Goal: Task Accomplishment & Management: Complete application form

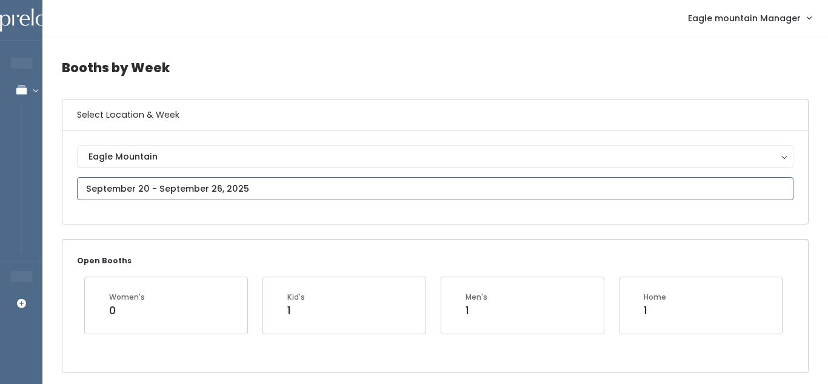
click at [293, 190] on input "text" at bounding box center [435, 188] width 717 height 23
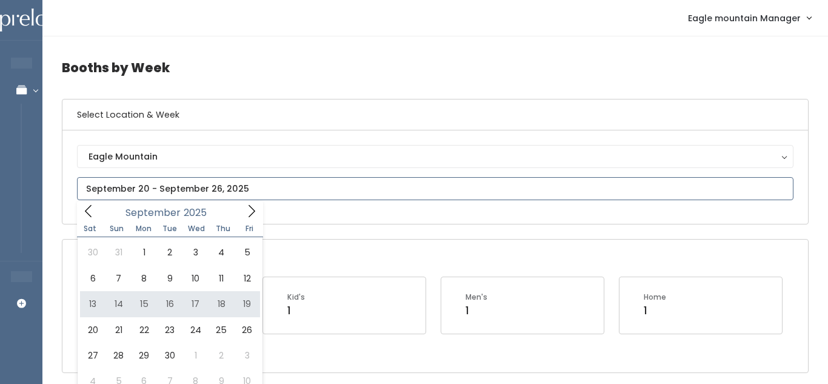
type input "September 13 to September 19"
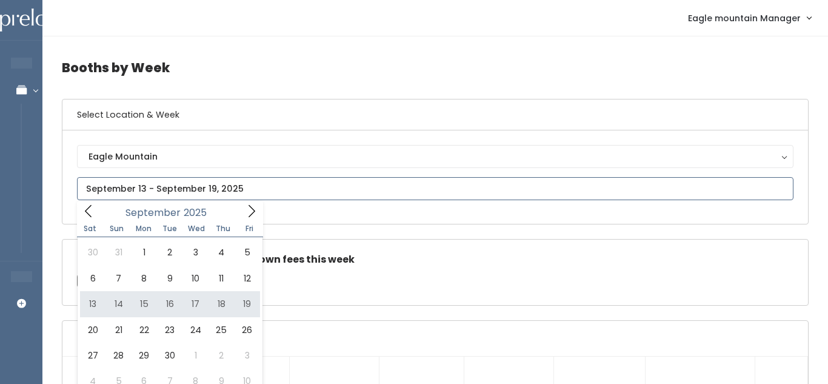
type input "September 13 to September 19"
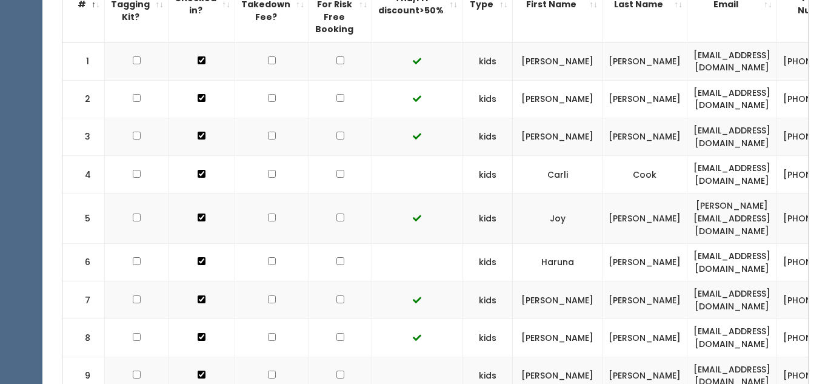
scroll to position [390, 0]
click at [336, 172] on input "checkbox" at bounding box center [340, 173] width 8 height 8
checkbox input "true"
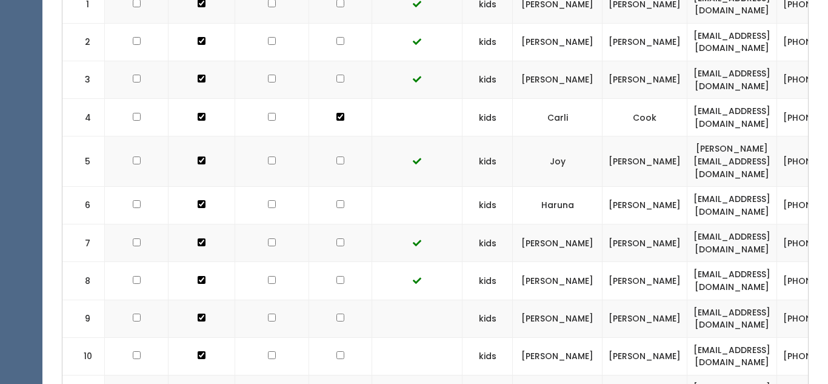
scroll to position [450, 0]
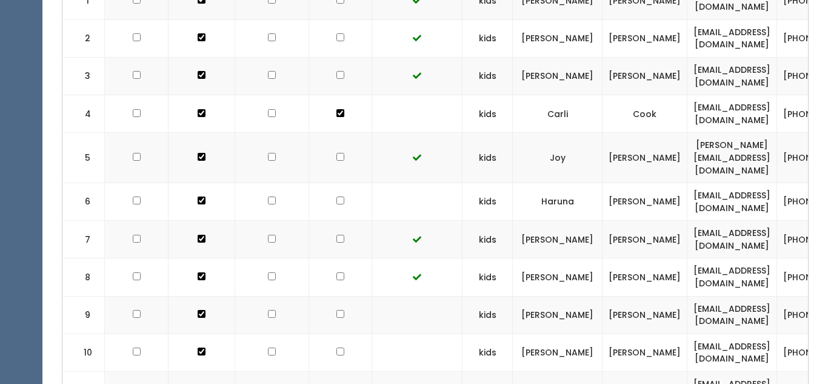
click at [336, 196] on input "checkbox" at bounding box center [340, 200] width 8 height 8
checkbox input "true"
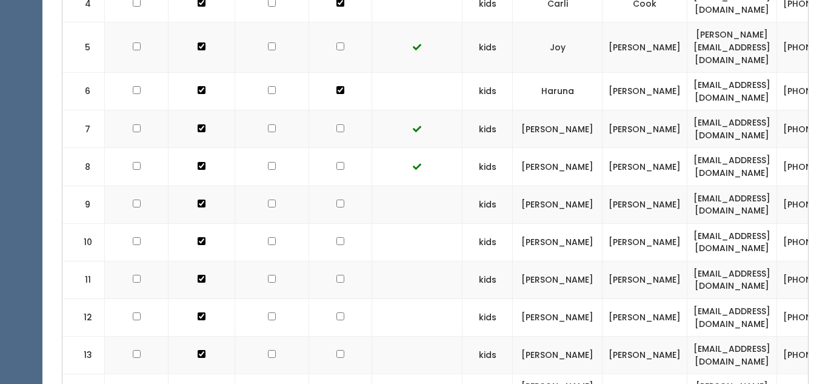
scroll to position [561, 0]
click at [336, 198] on input "checkbox" at bounding box center [340, 202] width 8 height 8
checkbox input "true"
click at [336, 236] on input "checkbox" at bounding box center [340, 240] width 8 height 8
checkbox input "true"
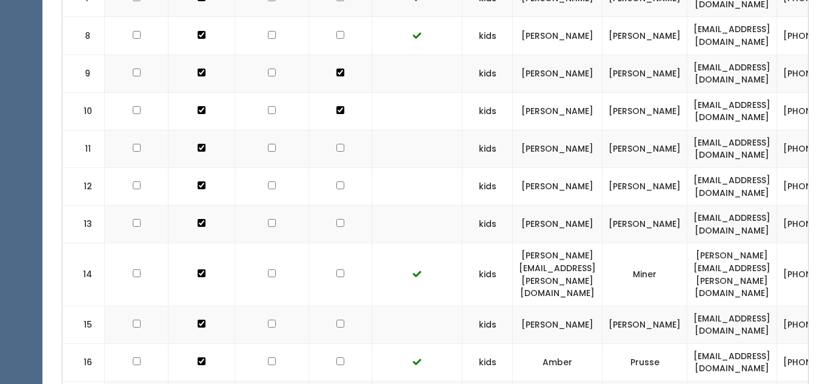
scroll to position [692, 0]
click at [336, 143] on input "checkbox" at bounding box center [340, 147] width 8 height 8
checkbox input "true"
click at [336, 181] on input "checkbox" at bounding box center [340, 185] width 8 height 8
checkbox input "true"
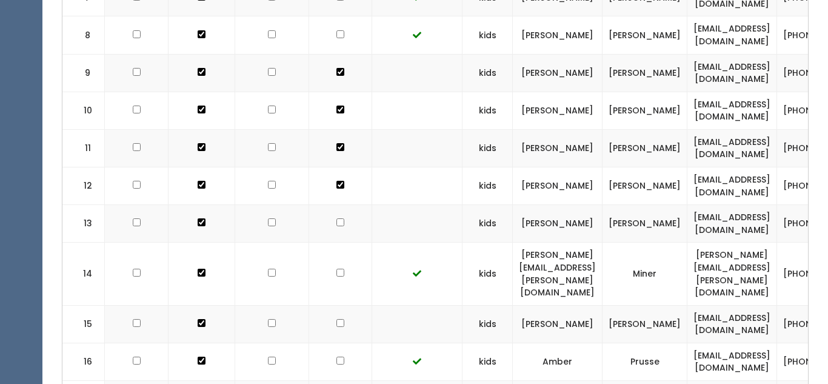
click at [328, 214] on td at bounding box center [340, 224] width 63 height 38
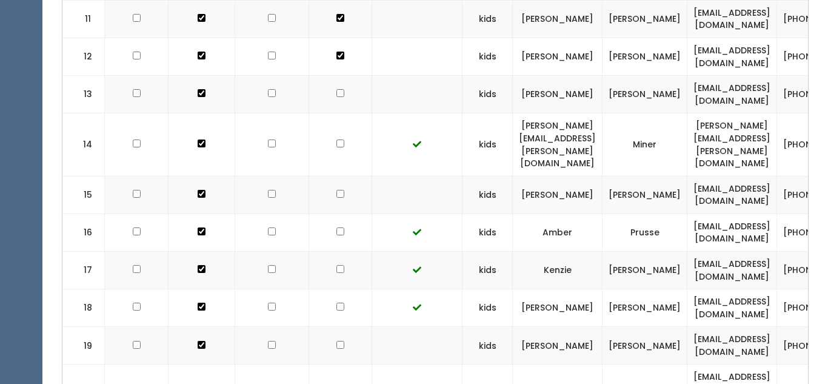
scroll to position [828, 0]
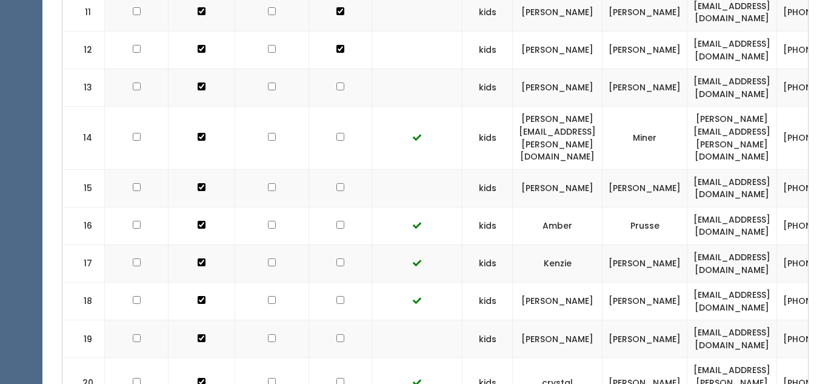
click at [336, 183] on input "checkbox" at bounding box center [340, 187] width 8 height 8
checkbox input "true"
click at [336, 82] on input "checkbox" at bounding box center [340, 86] width 8 height 8
checkbox input "true"
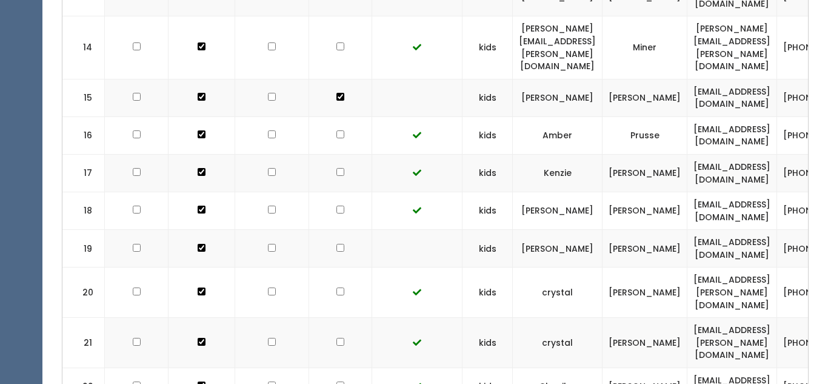
scroll to position [922, 0]
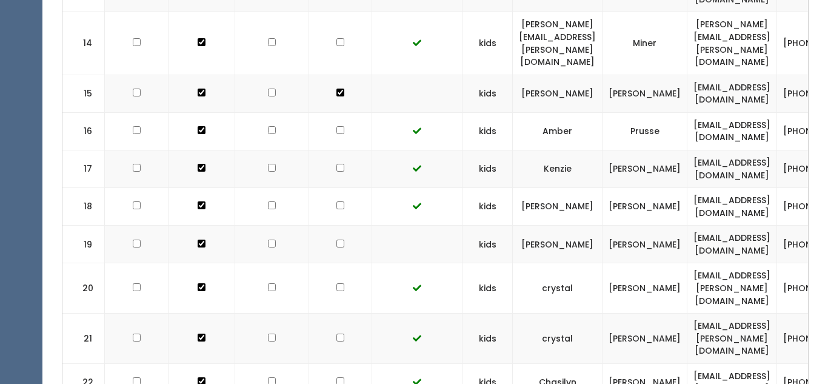
click at [336, 239] on input "checkbox" at bounding box center [340, 243] width 8 height 8
checkbox input "true"
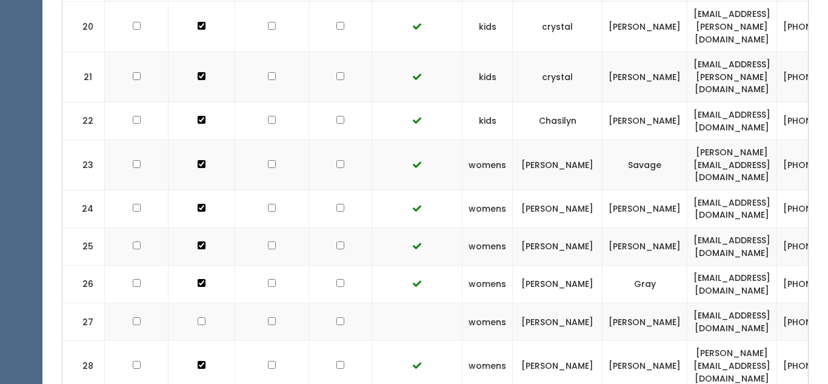
scroll to position [1186, 0]
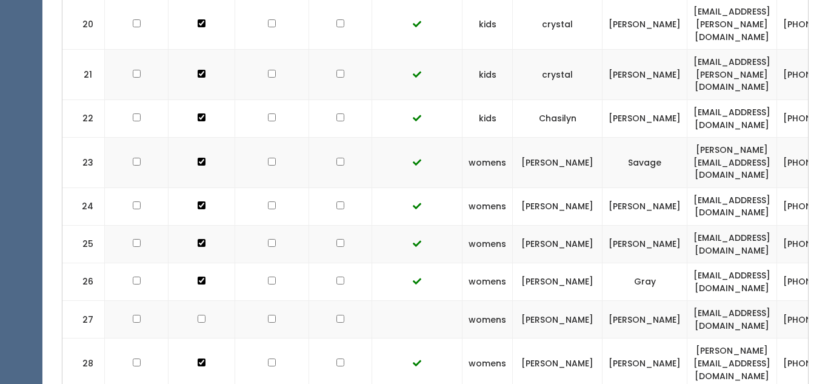
click at [336, 315] on input "checkbox" at bounding box center [340, 319] width 8 height 8
checkbox input "true"
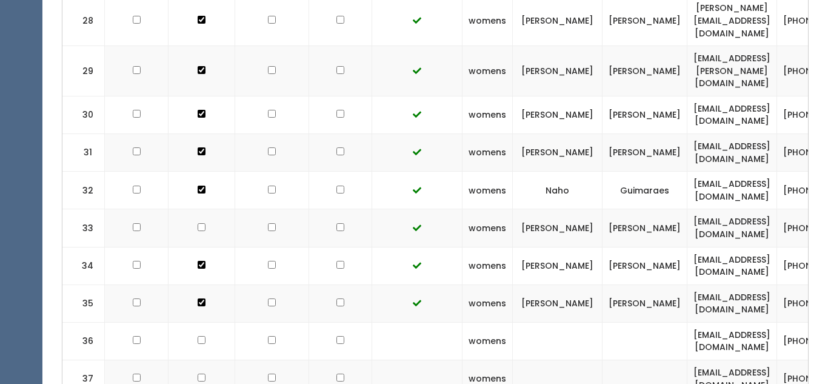
scroll to position [1535, 0]
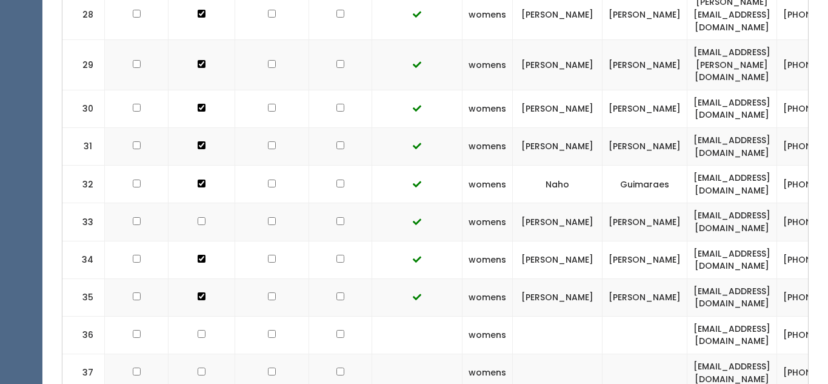
click at [330, 316] on td at bounding box center [340, 335] width 63 height 38
click at [336, 330] on input "checkbox" at bounding box center [340, 334] width 8 height 8
checkbox input "true"
click at [336, 367] on input "checkbox" at bounding box center [340, 371] width 8 height 8
checkbox input "true"
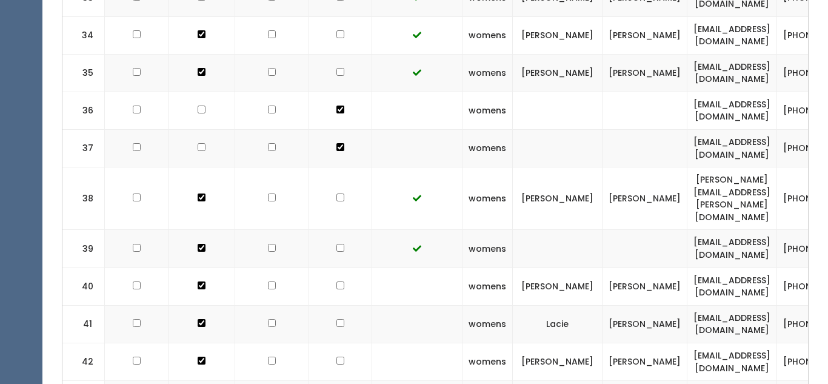
scroll to position [1762, 0]
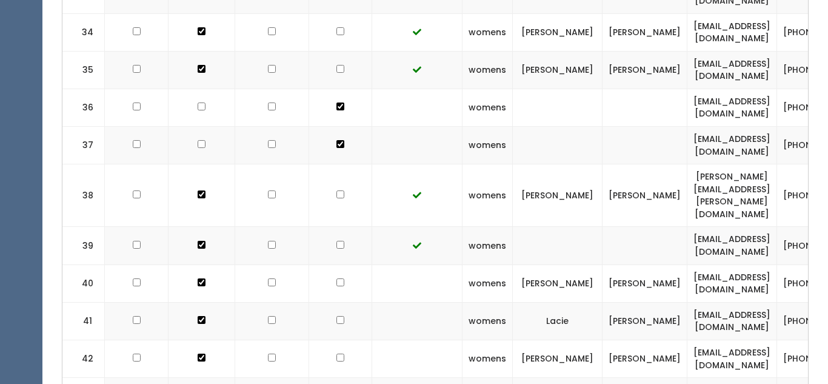
click at [336, 278] on input "checkbox" at bounding box center [340, 282] width 8 height 8
checkbox input "true"
click at [336, 316] on input "checkbox" at bounding box center [340, 320] width 8 height 8
checkbox input "true"
click at [336, 353] on input "checkbox" at bounding box center [340, 357] width 8 height 8
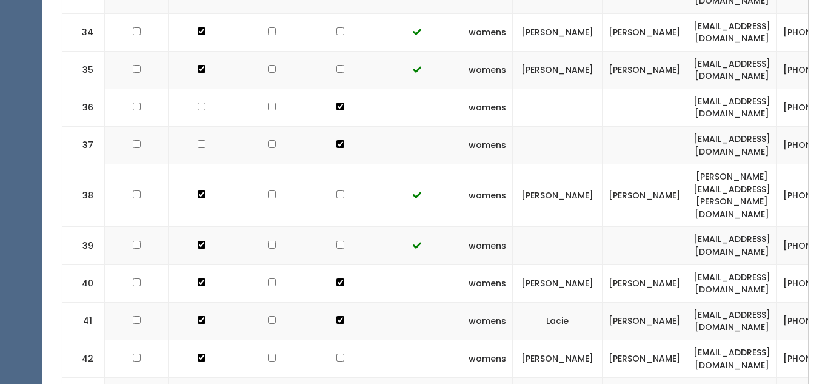
checkbox input "true"
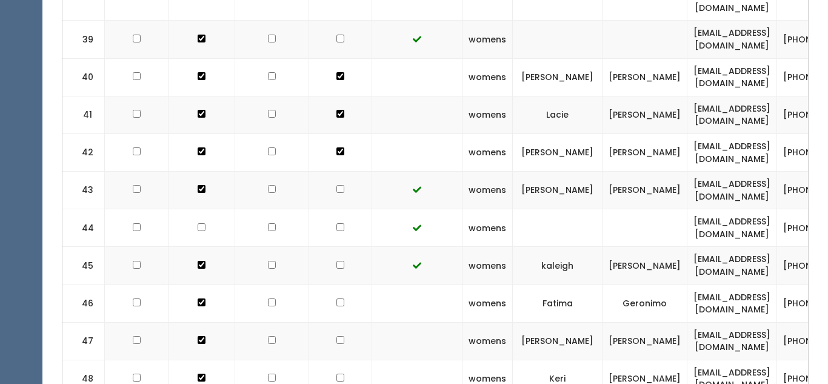
scroll to position [1974, 0]
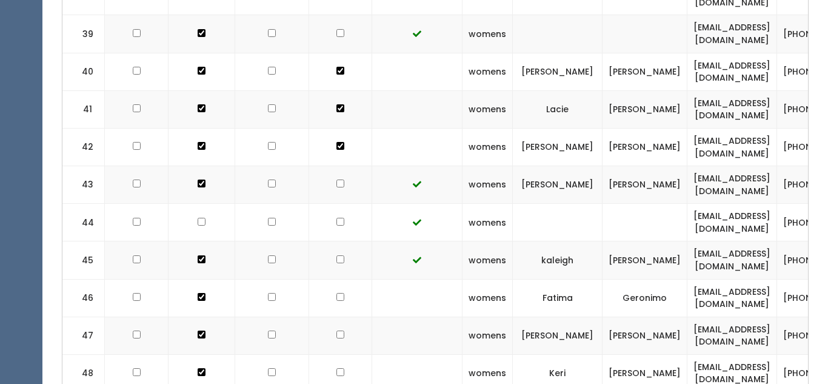
click at [336, 293] on input "checkbox" at bounding box center [340, 297] width 8 height 8
checkbox input "true"
click at [336, 330] on input "checkbox" at bounding box center [340, 334] width 8 height 8
checkbox input "true"
click at [336, 368] on input "checkbox" at bounding box center [340, 372] width 8 height 8
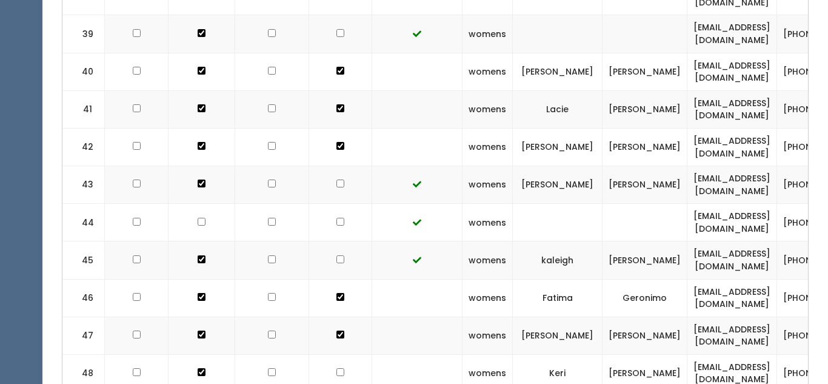
checkbox input "true"
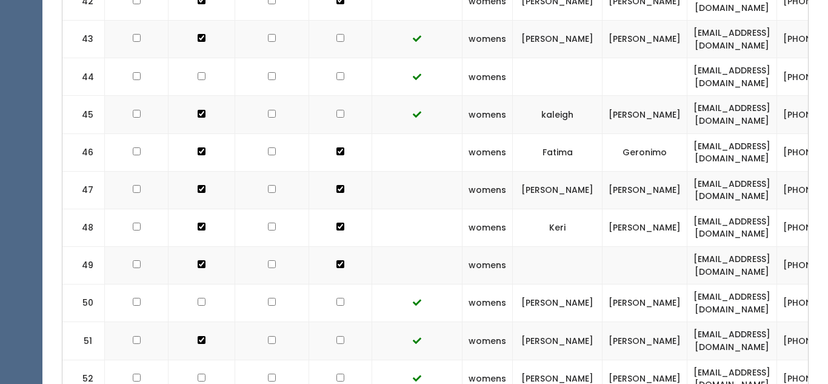
scroll to position [2121, 0]
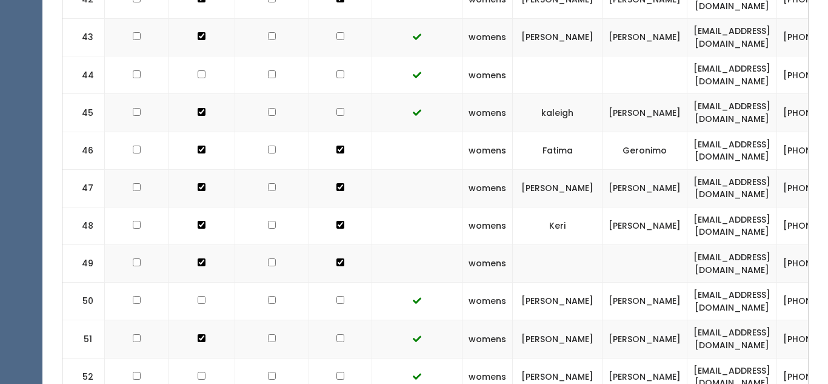
checkbox input "true"
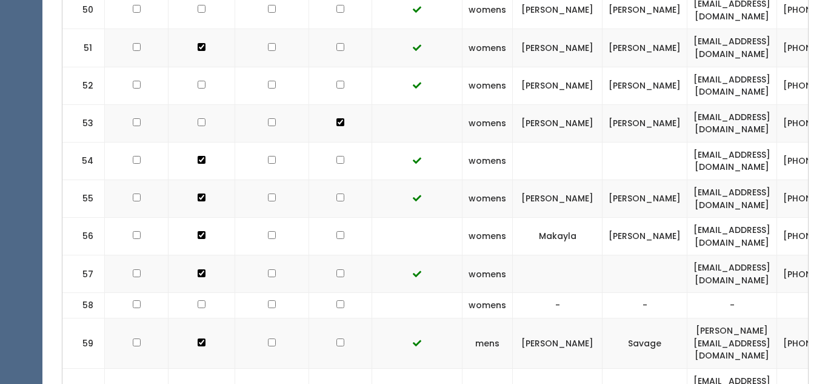
scroll to position [2417, 0]
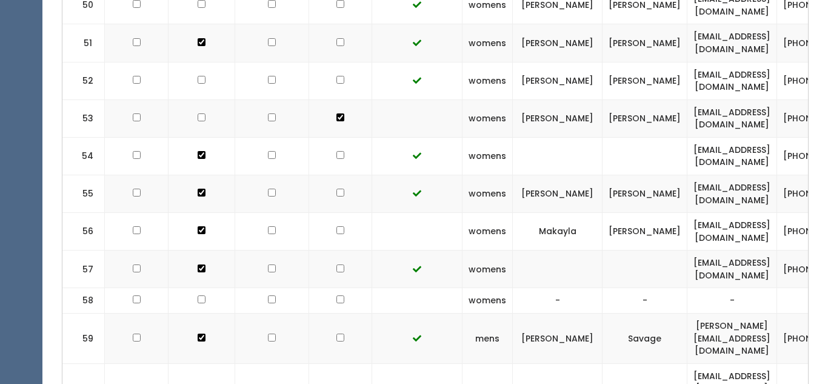
click at [329, 213] on td at bounding box center [340, 232] width 63 height 38
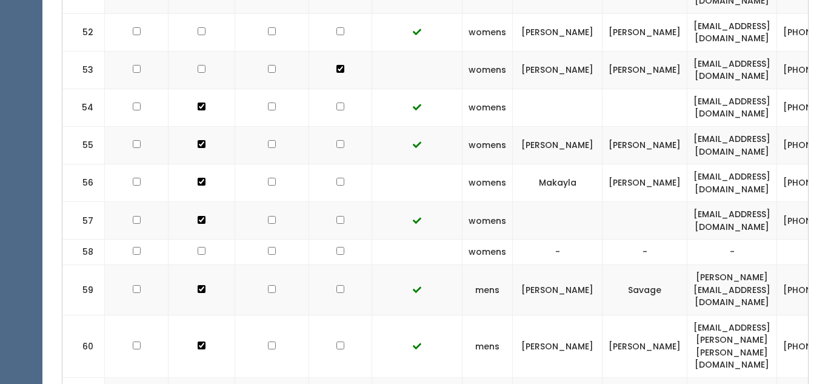
scroll to position [2463, 0]
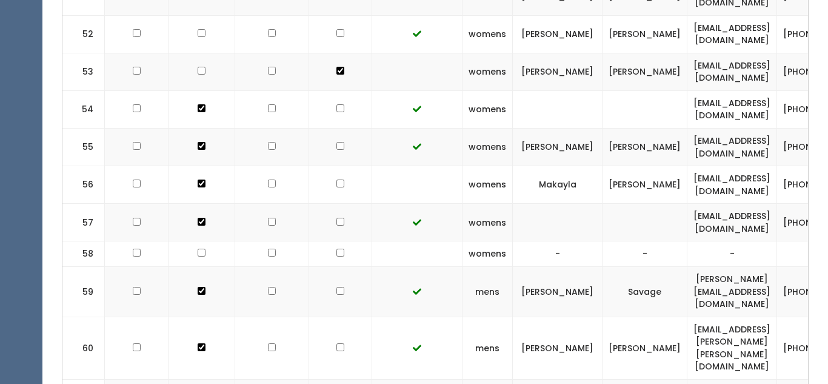
click at [336, 249] on input "checkbox" at bounding box center [340, 253] width 8 height 8
checkbox input "true"
click at [336, 179] on input "checkbox" at bounding box center [340, 183] width 8 height 8
checkbox input "true"
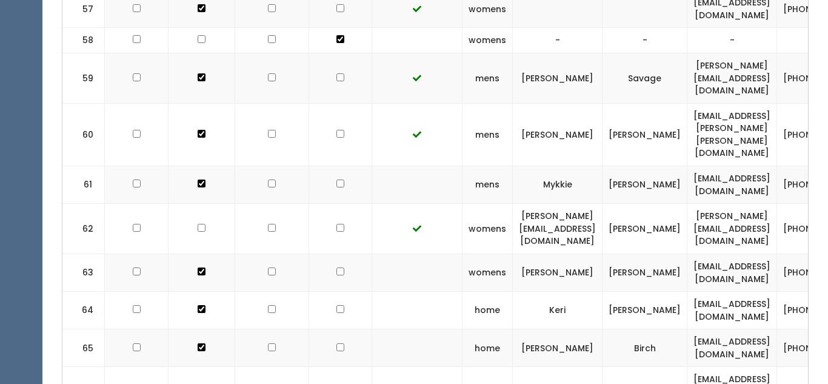
scroll to position [2686, 0]
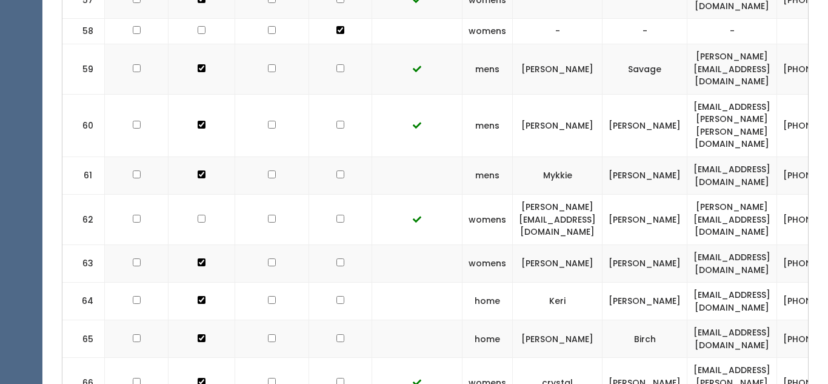
click at [336, 258] on input "checkbox" at bounding box center [340, 262] width 8 height 8
checkbox input "true"
click at [336, 296] on input "checkbox" at bounding box center [340, 300] width 8 height 8
checkbox input "true"
click at [336, 334] on input "checkbox" at bounding box center [340, 338] width 8 height 8
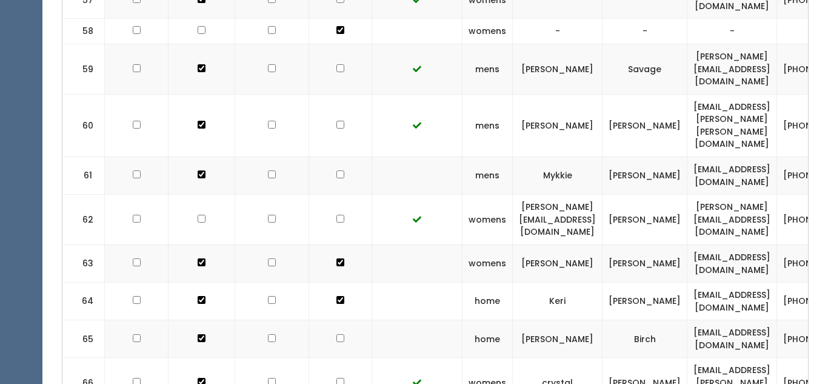
checkbox input "true"
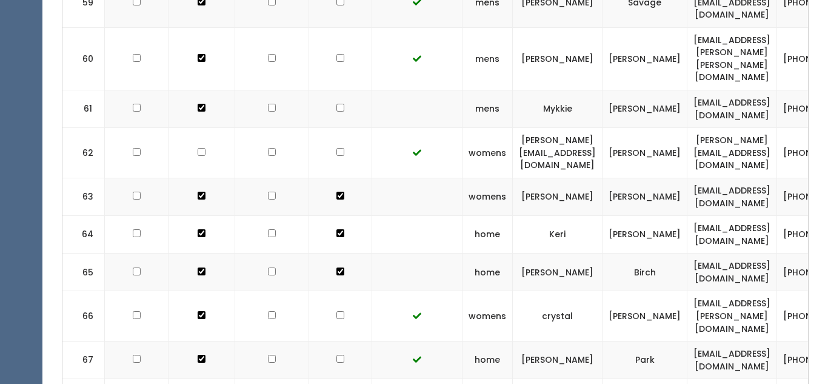
checkbox input "true"
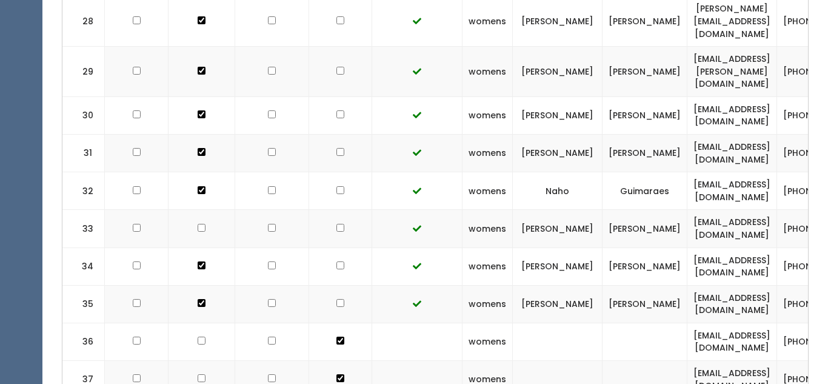
scroll to position [0, 0]
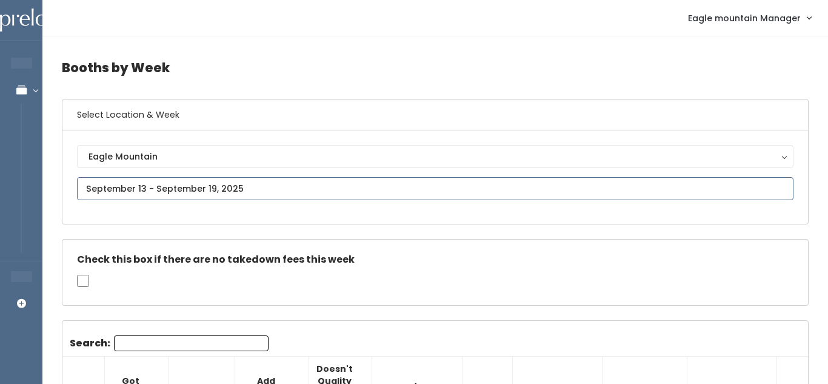
click at [375, 179] on input "text" at bounding box center [435, 188] width 717 height 23
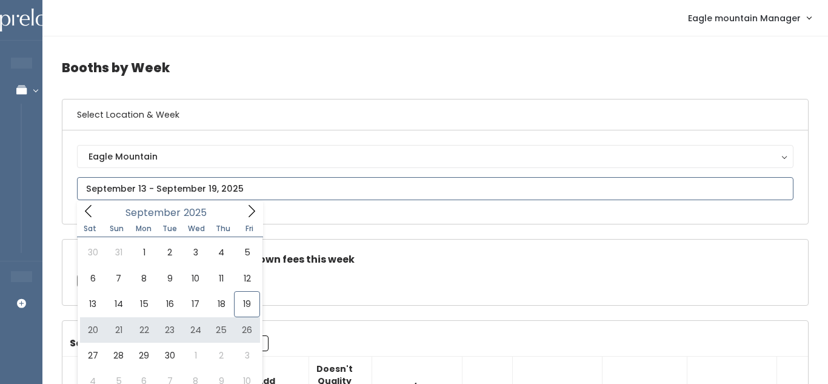
type input "September 20 to September 26"
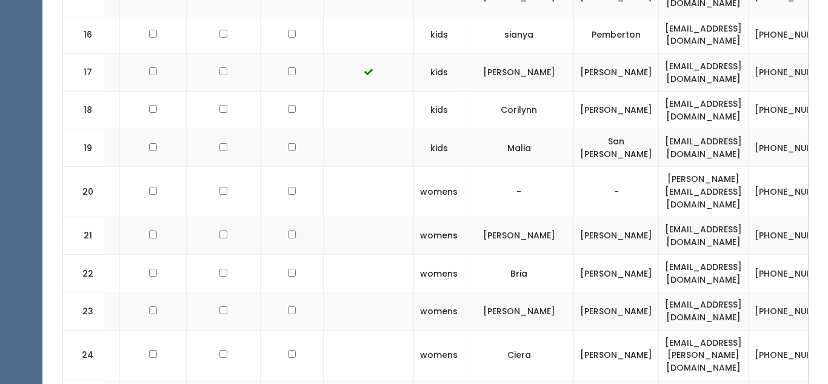
scroll to position [1048, 0]
drag, startPoint x: 589, startPoint y: 221, endPoint x: 700, endPoint y: 218, distance: 110.4
click at [700, 218] on td "[EMAIL_ADDRESS][DOMAIN_NAME]" at bounding box center [704, 237] width 90 height 38
copy td "[EMAIL_ADDRESS][DOMAIN_NAME]"
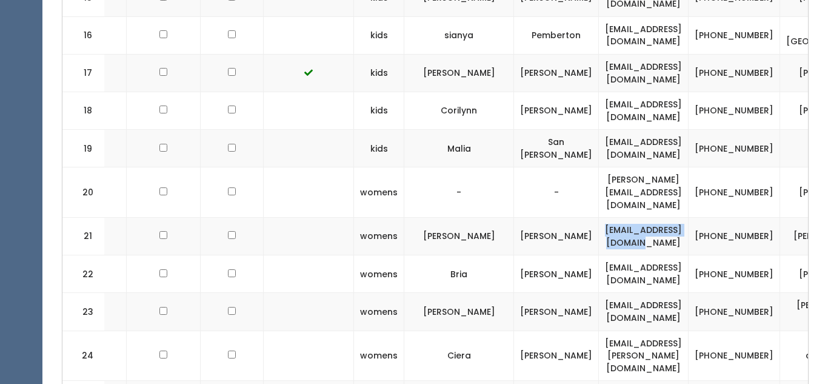
scroll to position [0, 120]
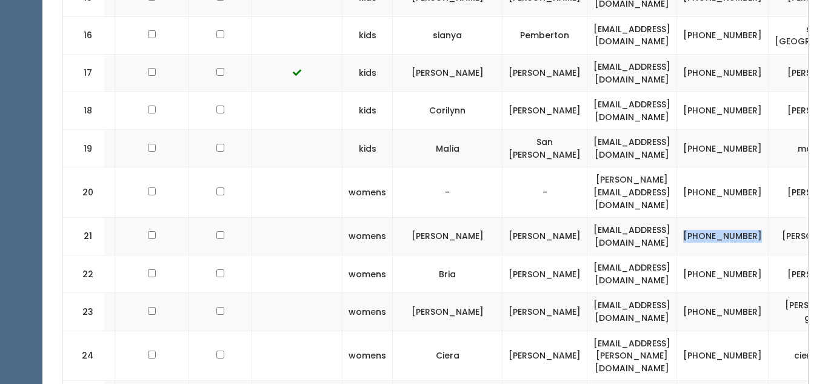
drag, startPoint x: 659, startPoint y: 218, endPoint x: 706, endPoint y: 229, distance: 48.7
click at [706, 229] on td "(801) 850-3683" at bounding box center [723, 237] width 92 height 38
copy td "(801) 850-3683"
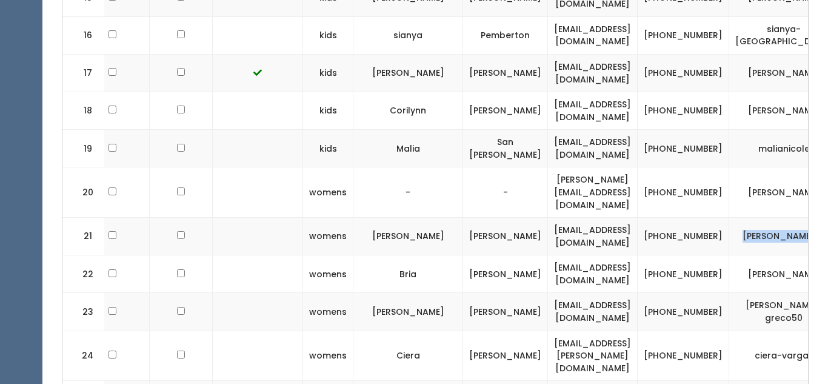
drag, startPoint x: 718, startPoint y: 218, endPoint x: 768, endPoint y: 233, distance: 51.4
click at [768, 233] on tr "21 womens Kristina Garner kristinamj33@yahoo.com (801) 850-3683 kristina-garner…" at bounding box center [397, 237] width 989 height 38
copy tbody "kristina-garner-2"
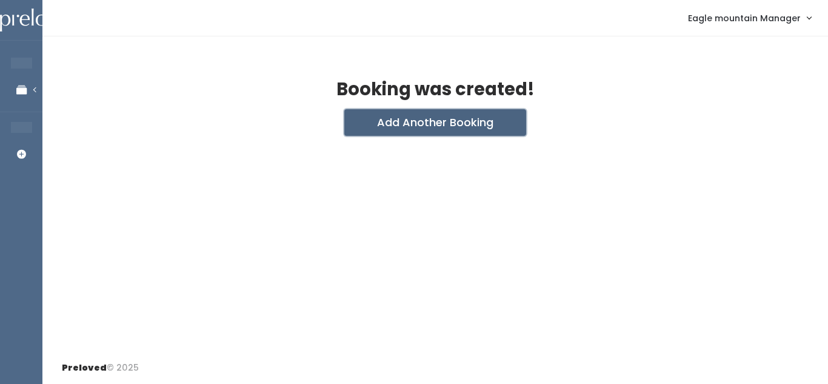
click at [444, 122] on button "Add Another Booking" at bounding box center [435, 122] width 182 height 27
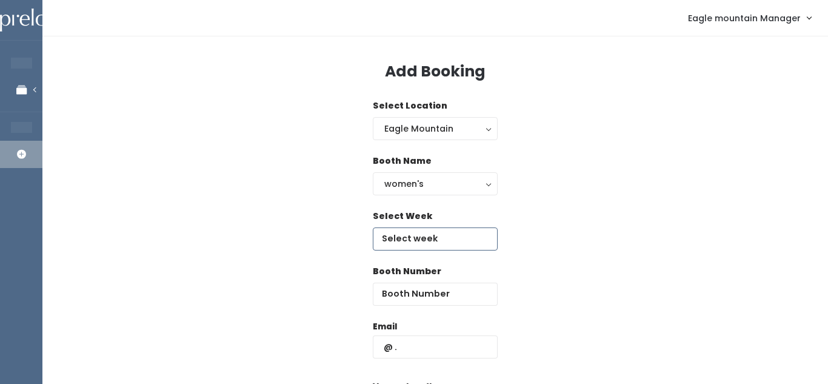
click at [396, 241] on input "text" at bounding box center [435, 238] width 125 height 23
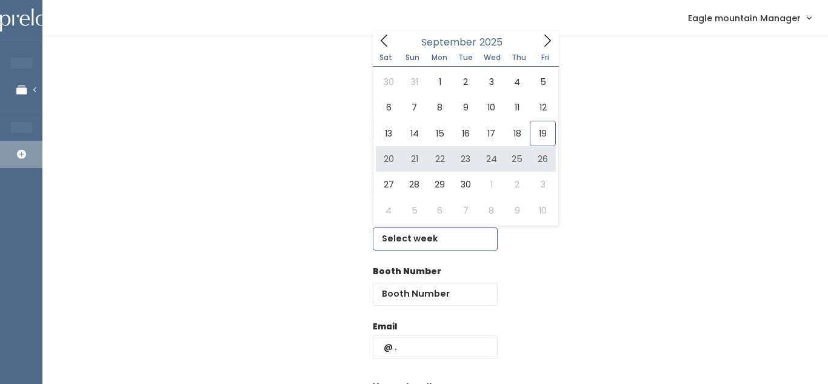
type input "September 20 to September 26"
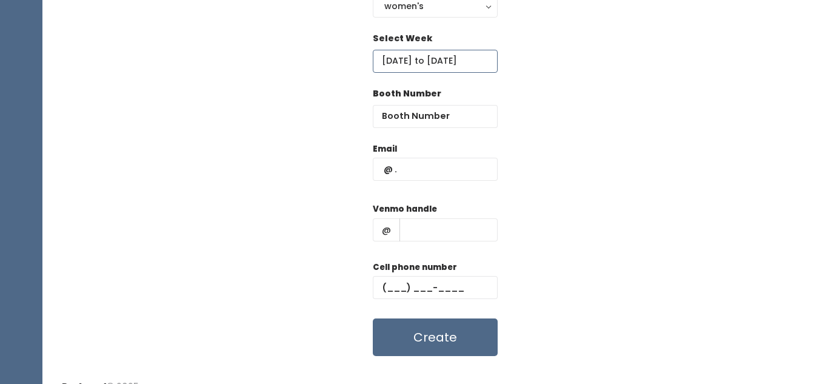
scroll to position [191, 0]
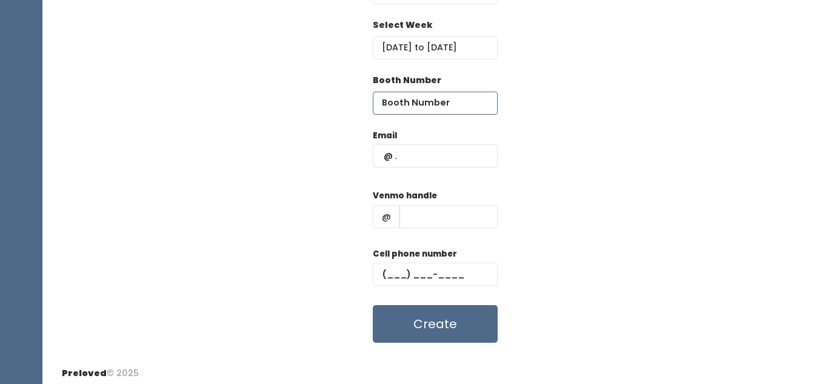
click at [422, 103] on input "number" at bounding box center [435, 103] width 125 height 23
type input "21"
click at [438, 150] on input "text" at bounding box center [435, 155] width 125 height 23
paste input "kristinamj33@yahoo.com"
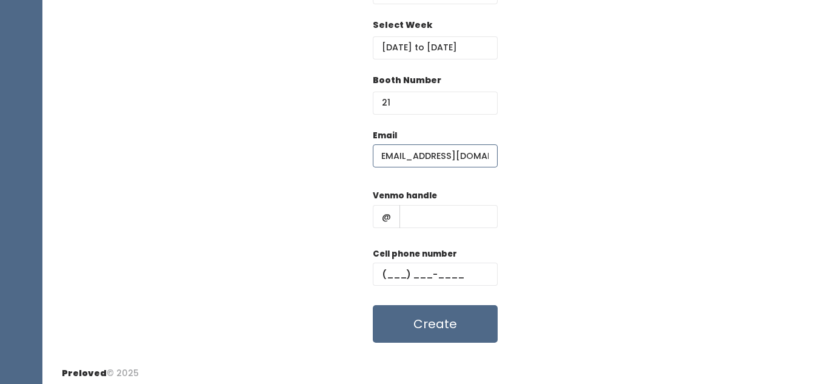
type input "kristinamj33@yahoo.com"
click at [418, 280] on input "text" at bounding box center [435, 274] width 125 height 23
paste input "[PHONE_NUMBER]"
type input "[PHONE_NUMBER]"
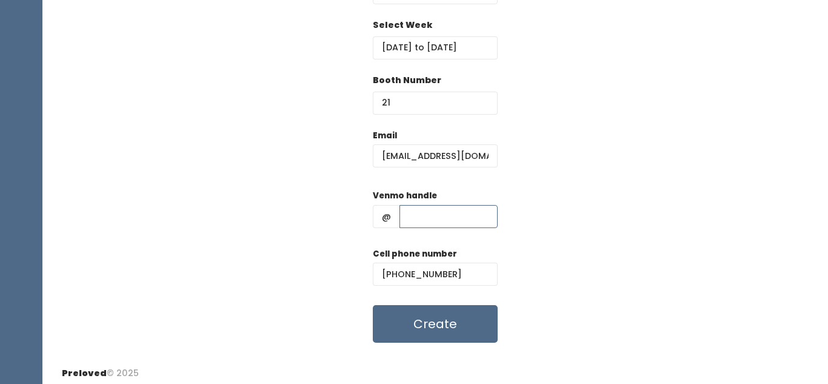
click at [422, 212] on input "text" at bounding box center [449, 216] width 98 height 23
paste input "[PERSON_NAME]-2"
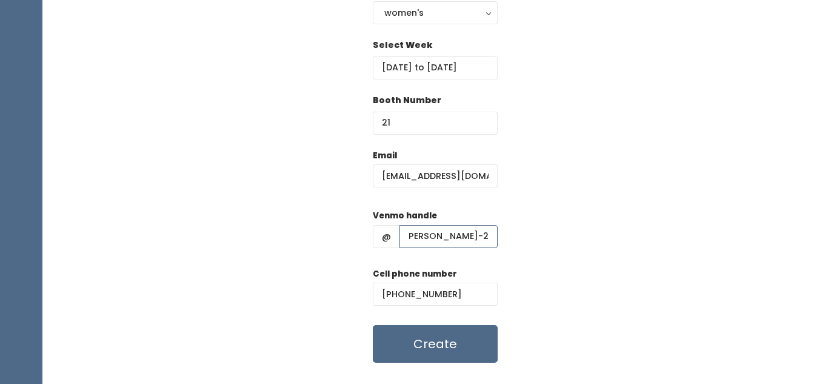
scroll to position [184, 0]
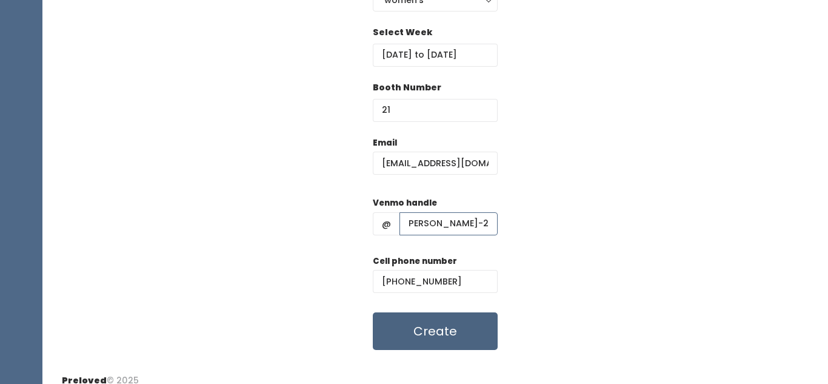
type input "[PERSON_NAME]-2"
click at [413, 334] on button "Create" at bounding box center [435, 331] width 125 height 38
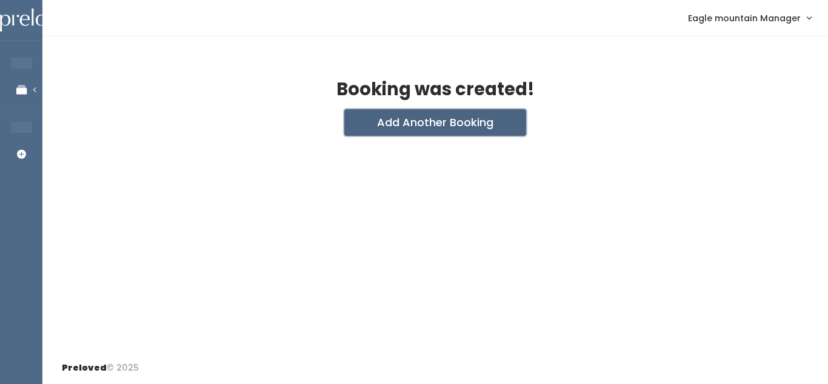
click at [404, 121] on button "Add Another Booking" at bounding box center [435, 122] width 182 height 27
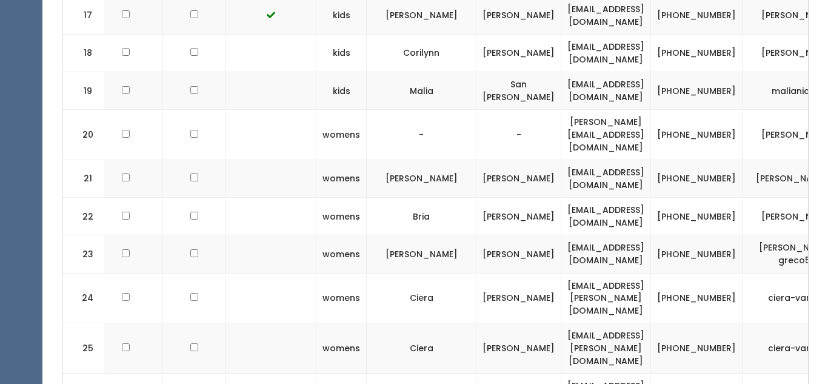
scroll to position [0, 149]
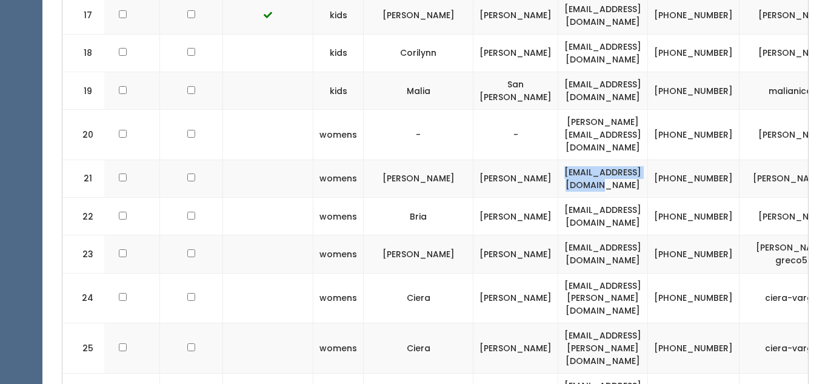
drag, startPoint x: 487, startPoint y: 164, endPoint x: 600, endPoint y: 169, distance: 113.5
click at [600, 169] on td "[EMAIL_ADDRESS][DOMAIN_NAME]" at bounding box center [603, 179] width 90 height 38
copy td "[EMAIL_ADDRESS][DOMAIN_NAME]"
drag, startPoint x: 631, startPoint y: 160, endPoint x: 665, endPoint y: 175, distance: 37.2
click at [665, 175] on td "[PHONE_NUMBER]" at bounding box center [694, 179] width 92 height 38
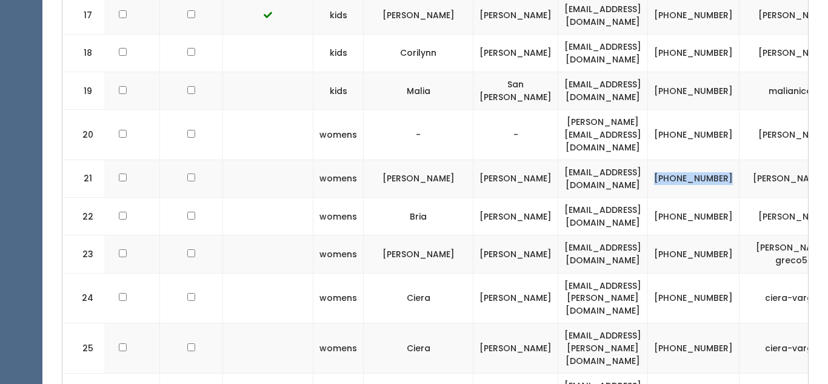
copy td "[PHONE_NUMBER]"
drag, startPoint x: 691, startPoint y: 159, endPoint x: 755, endPoint y: 174, distance: 65.4
click at [755, 174] on td "[PERSON_NAME]-2" at bounding box center [795, 179] width 110 height 38
copy td "[PERSON_NAME]-2"
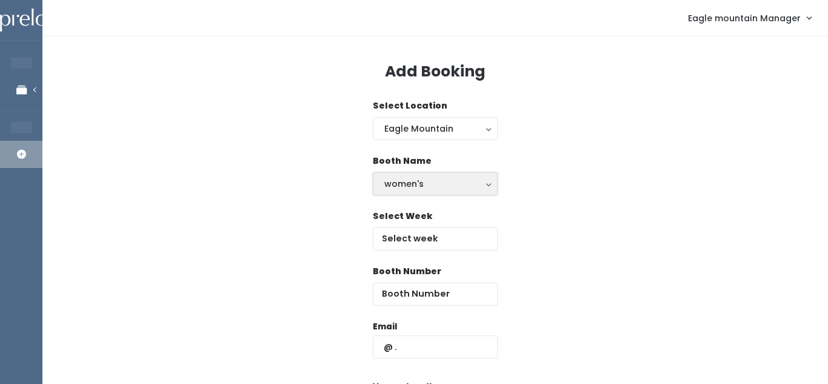
click at [415, 179] on div "women's" at bounding box center [435, 183] width 102 height 13
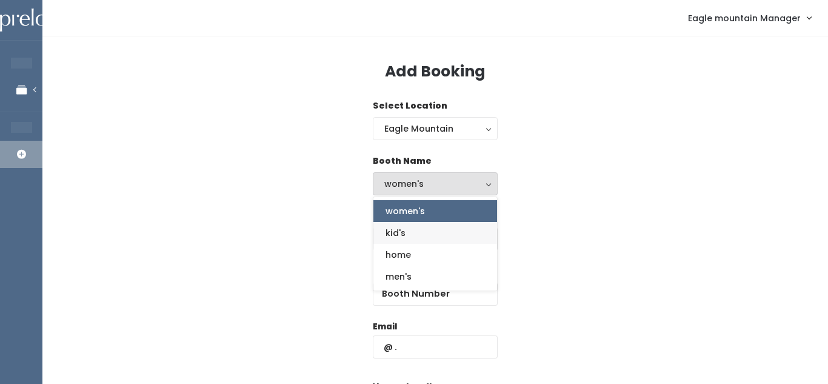
click at [403, 240] on link "kid's" at bounding box center [435, 233] width 124 height 22
select select "kids"
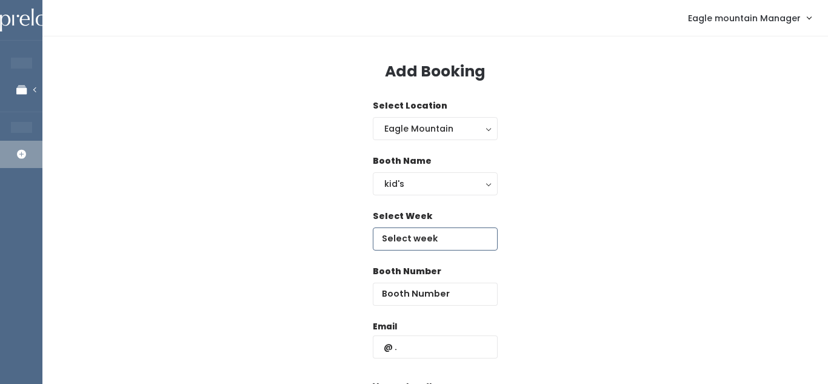
click at [403, 240] on input "text" at bounding box center [435, 238] width 125 height 23
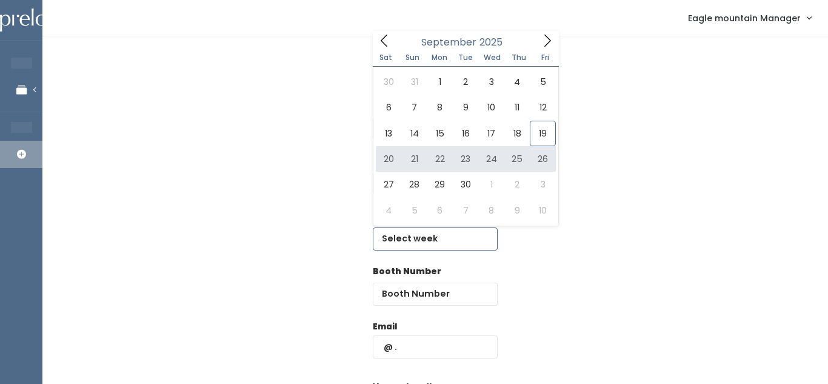
type input "[DATE] to [DATE]"
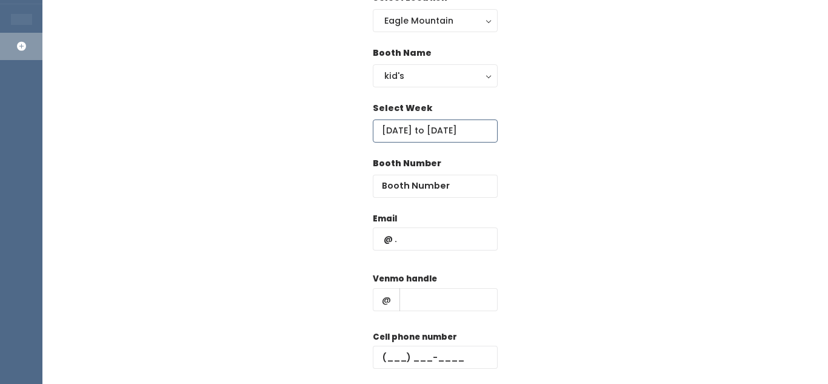
scroll to position [109, 0]
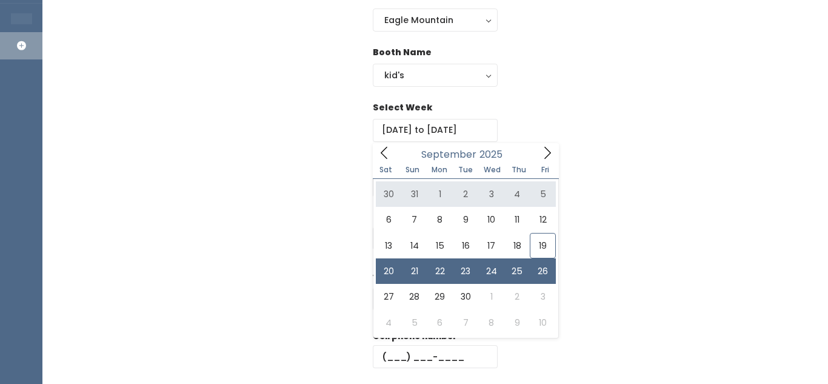
click at [658, 176] on div "Booth Number" at bounding box center [435, 183] width 747 height 55
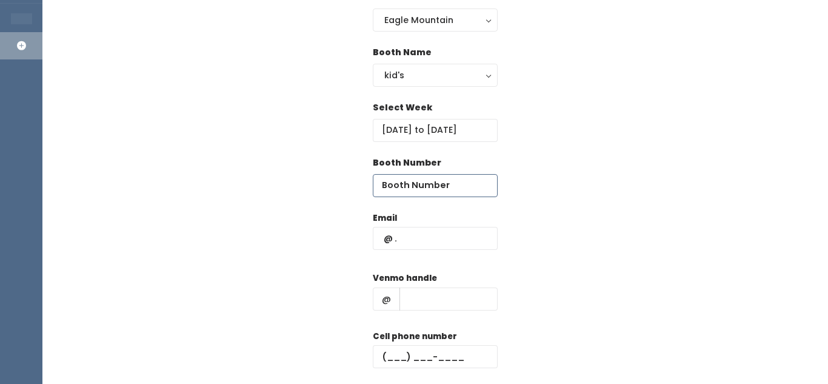
click at [441, 190] on input "number" at bounding box center [435, 185] width 125 height 23
type input "21"
click at [412, 237] on input "text" at bounding box center [435, 238] width 125 height 23
paste input "kristinamj33@yahoo.com"
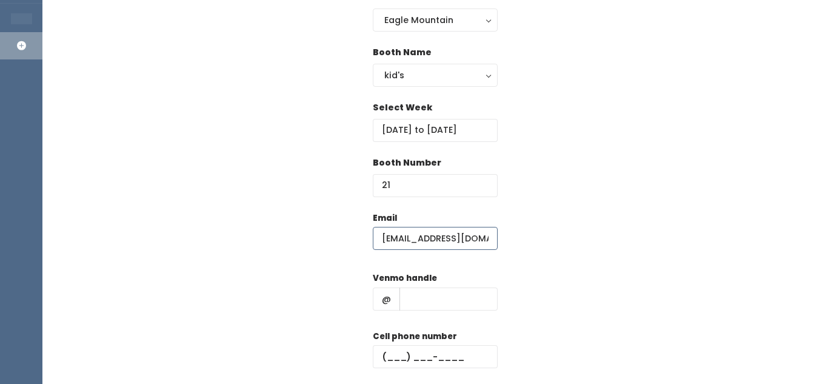
scroll to position [0, 5]
type input "kristinamj33@yahoo.com"
click at [430, 292] on input "text" at bounding box center [449, 298] width 98 height 23
click at [400, 364] on input "text" at bounding box center [435, 356] width 125 height 23
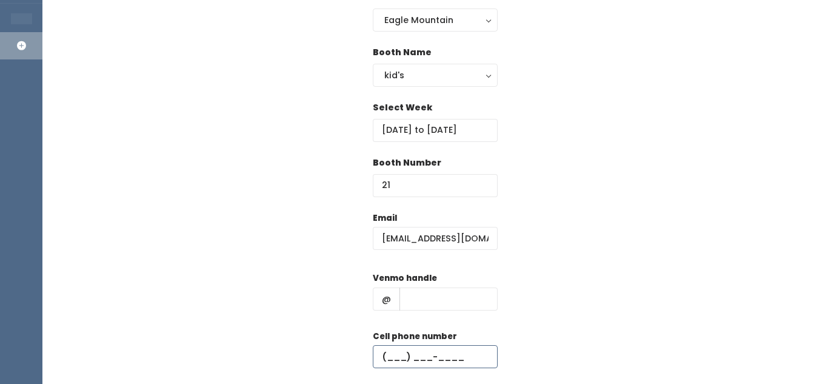
paste input "[PHONE_NUMBER]"
type input "[PHONE_NUMBER]"
click at [444, 307] on input "text" at bounding box center [449, 298] width 98 height 23
paste input "[PERSON_NAME]-2"
type input "[PERSON_NAME]-2"
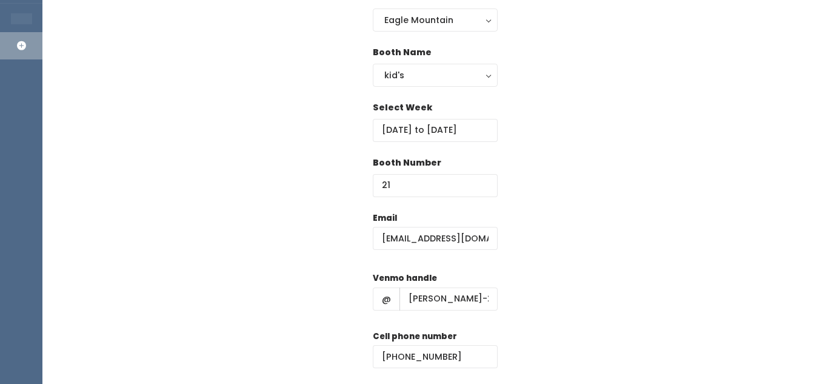
click at [604, 223] on div "Email kristinamj33@yahoo.com Venmo handle @ kristina-garner-2 Cell phone number…" at bounding box center [435, 319] width 747 height 214
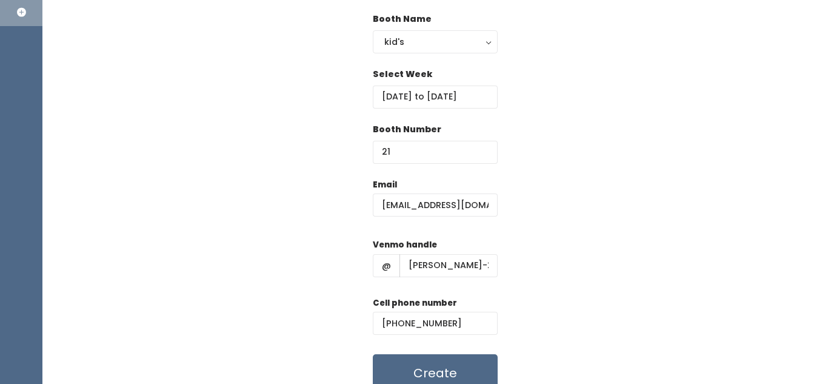
scroll to position [196, 0]
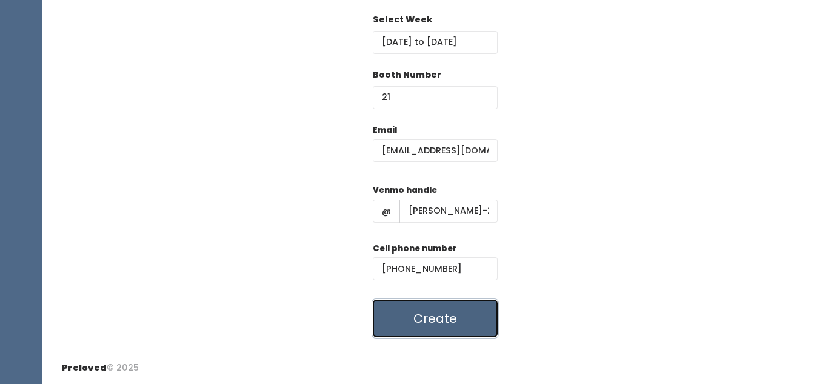
click at [445, 304] on button "Create" at bounding box center [435, 319] width 125 height 38
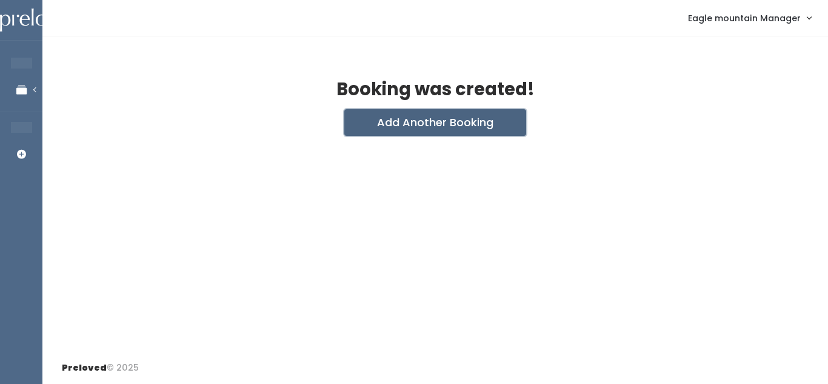
click at [390, 112] on button "Add Another Booking" at bounding box center [435, 122] width 182 height 27
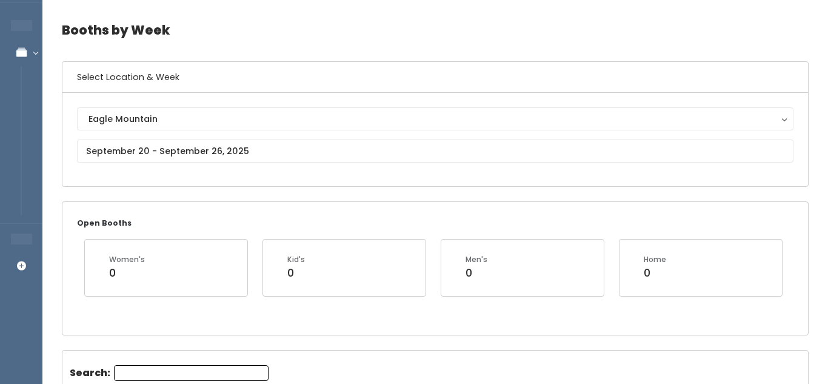
scroll to position [32, 0]
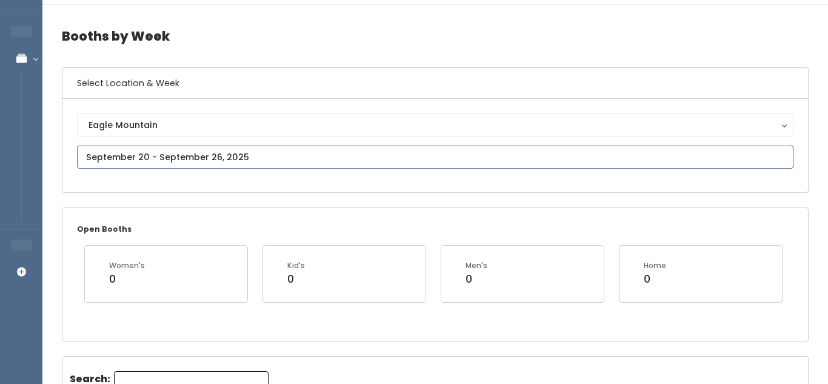
click at [269, 161] on input "text" at bounding box center [435, 157] width 717 height 23
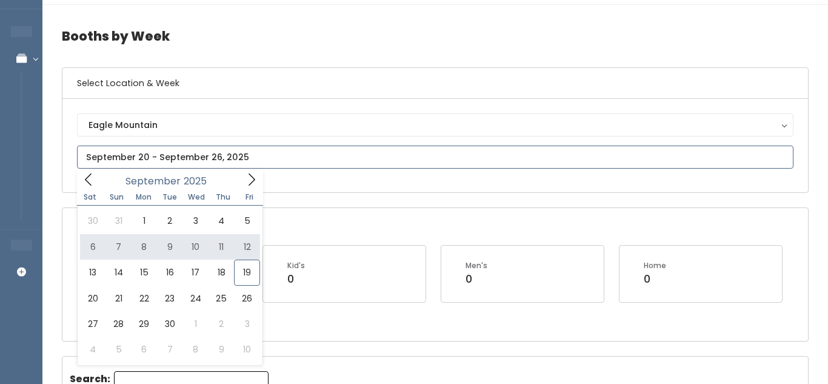
click at [226, 155] on input "text" at bounding box center [435, 157] width 717 height 23
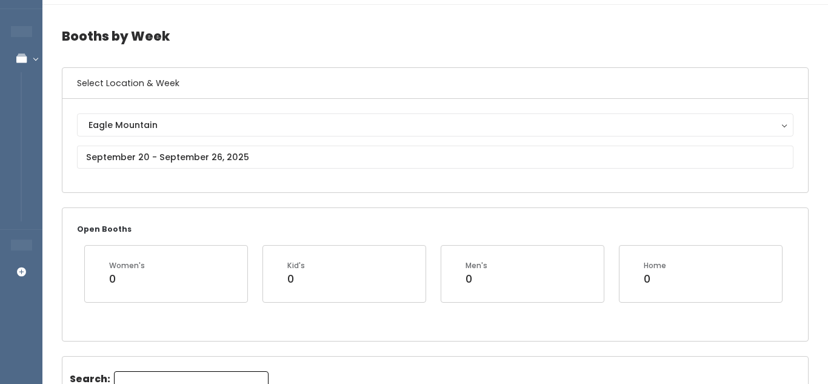
click at [167, 375] on input "Search:" at bounding box center [191, 379] width 155 height 16
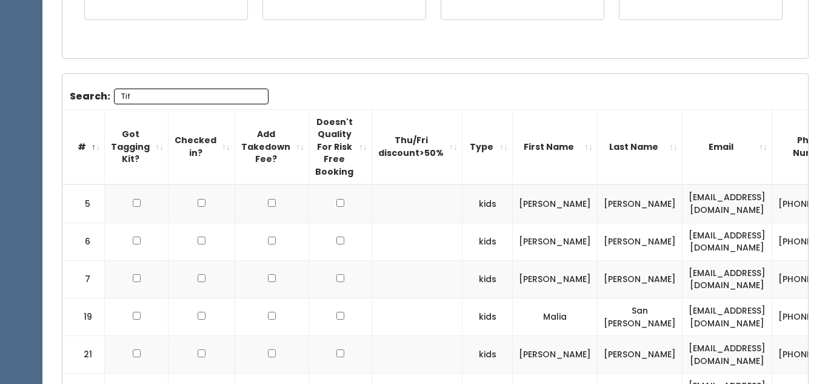
scroll to position [256, 0]
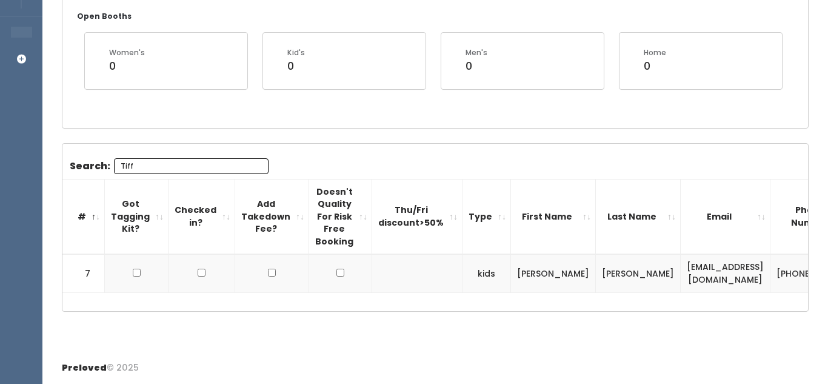
type input "Tiff"
click at [258, 159] on input "Tiff" at bounding box center [191, 166] width 155 height 16
click at [255, 158] on input "Tiff" at bounding box center [191, 166] width 155 height 16
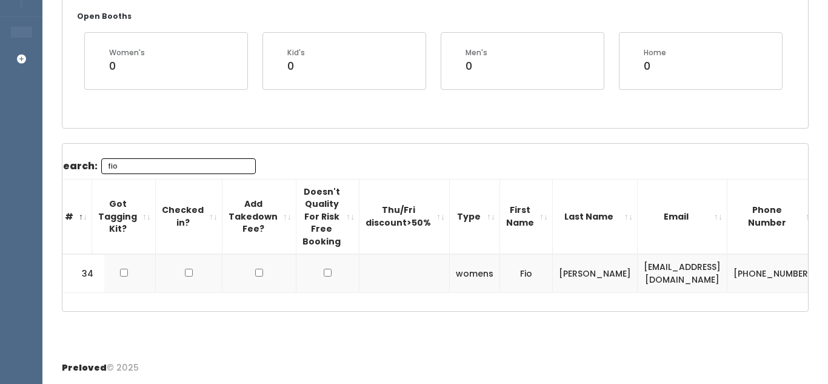
scroll to position [0, 0]
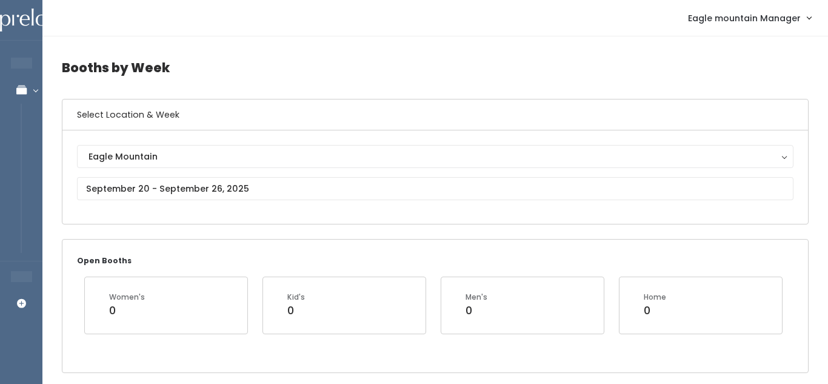
type input "fio"
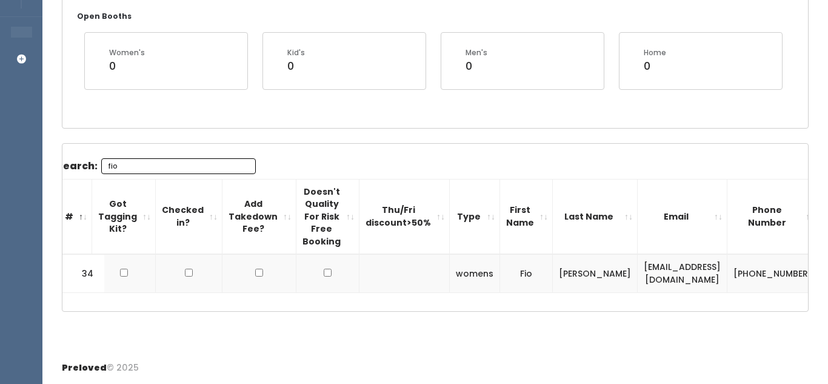
click at [245, 166] on input "fio" at bounding box center [178, 166] width 155 height 16
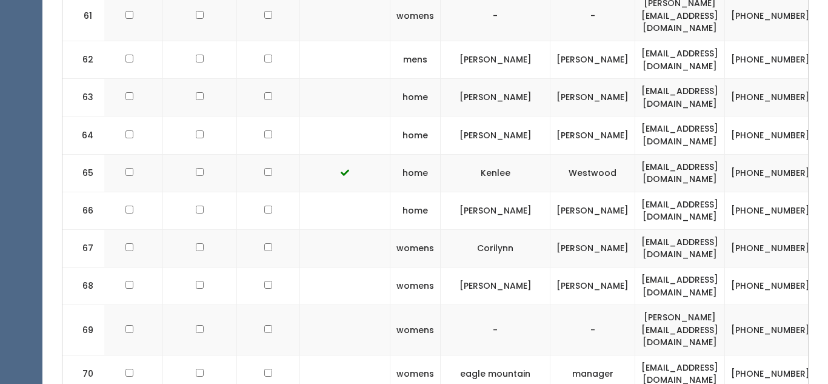
scroll to position [0, 79]
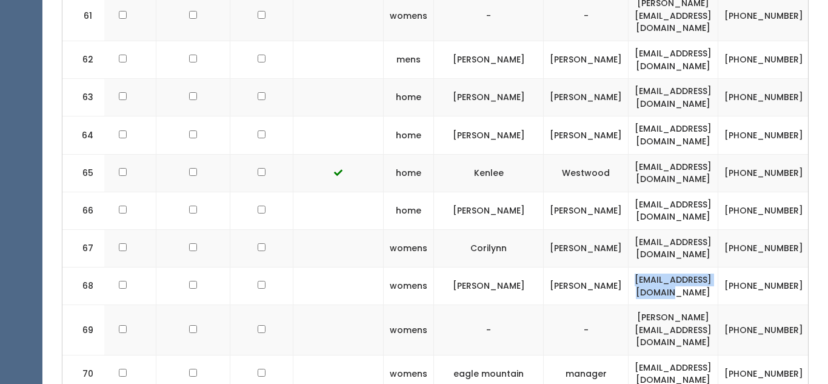
drag, startPoint x: 558, startPoint y: 195, endPoint x: 671, endPoint y: 202, distance: 113.0
click at [671, 267] on td "[EMAIL_ADDRESS][DOMAIN_NAME]" at bounding box center [674, 286] width 90 height 38
copy td "[EMAIL_ADDRESS][DOMAIN_NAME]"
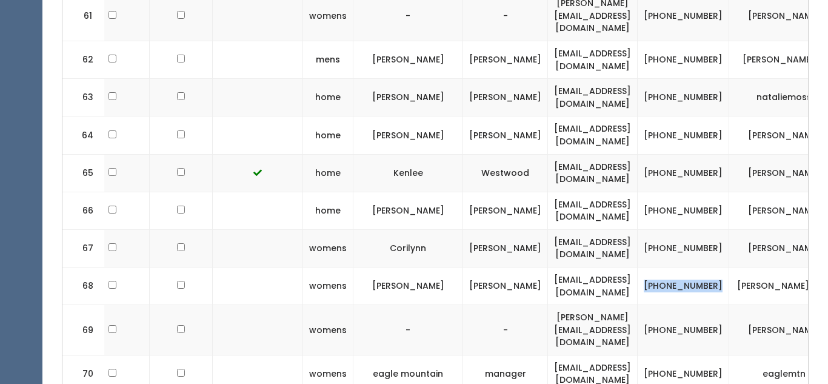
drag, startPoint x: 621, startPoint y: 189, endPoint x: 654, endPoint y: 206, distance: 37.2
click at [654, 267] on td "[PHONE_NUMBER]" at bounding box center [684, 286] width 92 height 38
copy td "[PHONE_NUMBER]"
drag, startPoint x: 685, startPoint y: 193, endPoint x: 745, endPoint y: 209, distance: 61.9
click at [745, 267] on td "[PERSON_NAME]-259" at bounding box center [784, 286] width 110 height 38
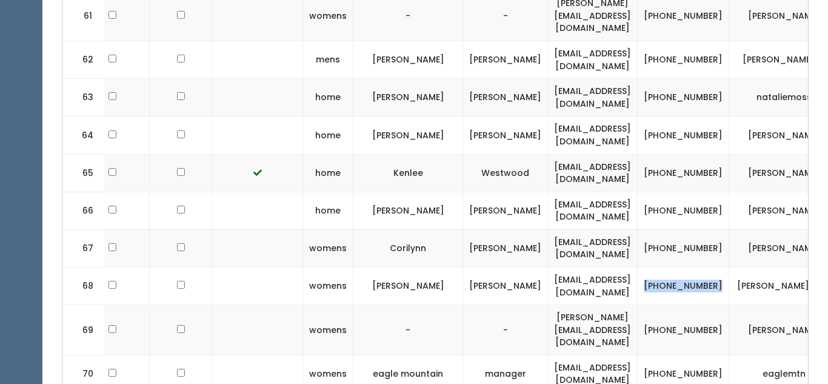
copy td "[PERSON_NAME]-259"
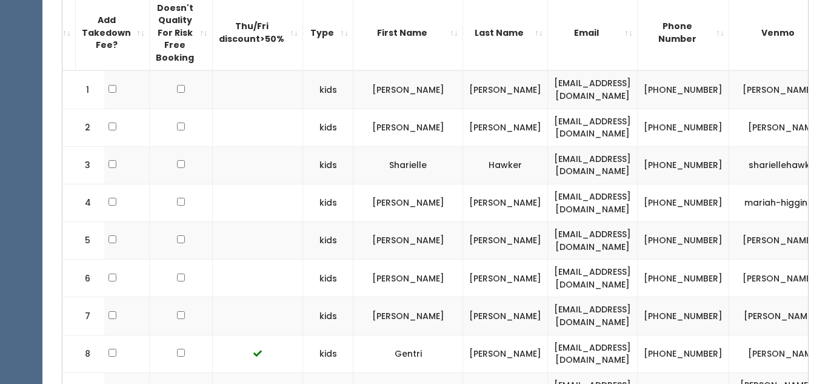
scroll to position [0, 0]
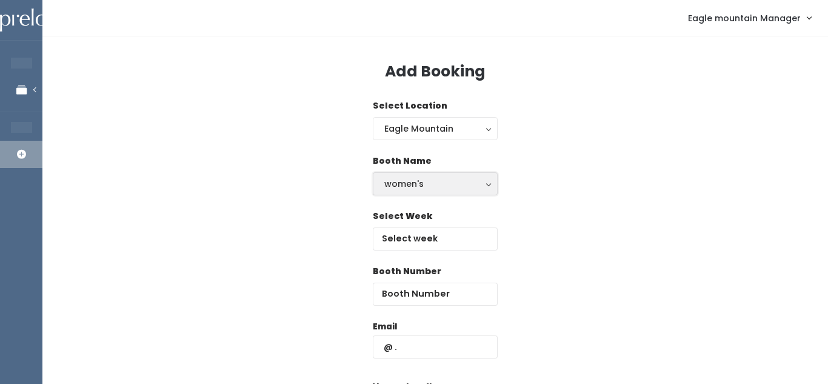
click at [420, 186] on div "women's" at bounding box center [435, 183] width 102 height 13
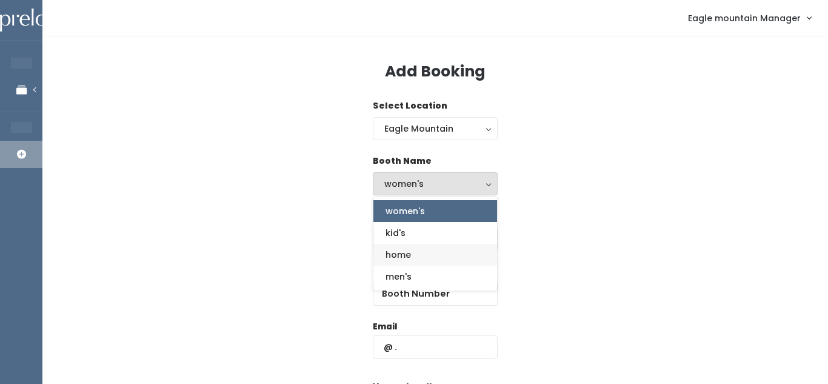
click at [395, 256] on span "home" at bounding box center [398, 254] width 25 height 13
select select "home"
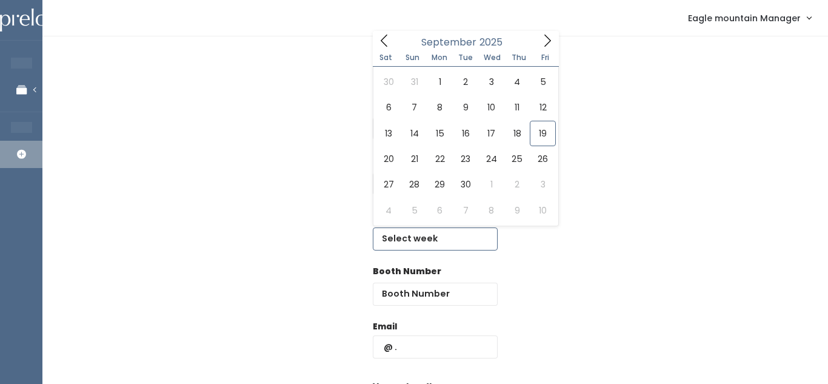
click at [408, 246] on input "text" at bounding box center [435, 238] width 125 height 23
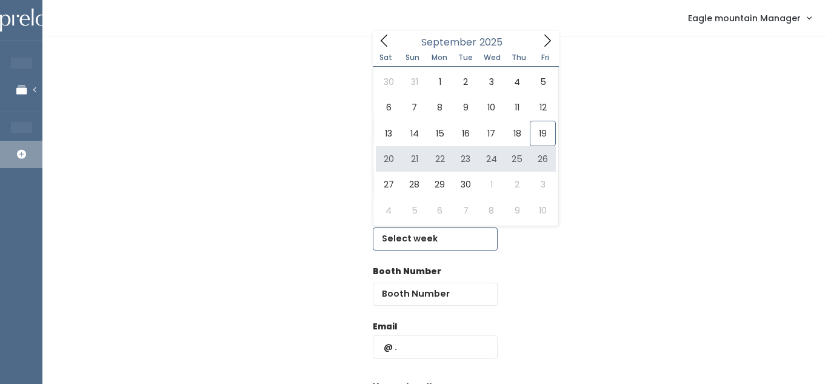
type input "[DATE] to [DATE]"
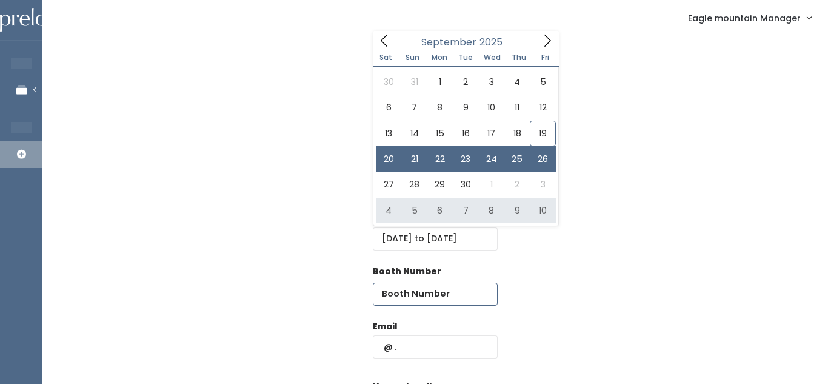
click at [413, 290] on input "number" at bounding box center [435, 294] width 125 height 23
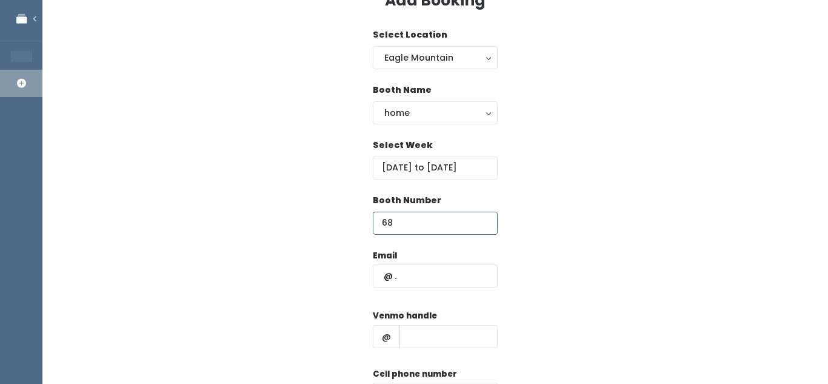
scroll to position [73, 0]
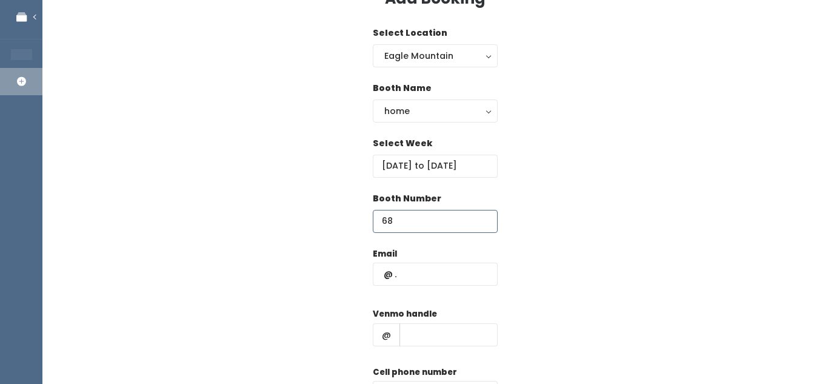
type input "68"
click at [417, 269] on input "text" at bounding box center [435, 274] width 125 height 23
paste input "[EMAIL_ADDRESS][DOMAIN_NAME]"
type input "[EMAIL_ADDRESS][DOMAIN_NAME]"
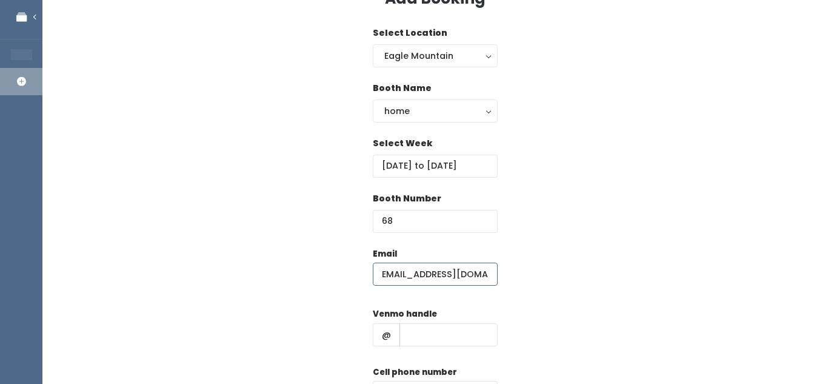
scroll to position [0, 0]
click at [420, 346] on input "text" at bounding box center [449, 334] width 98 height 23
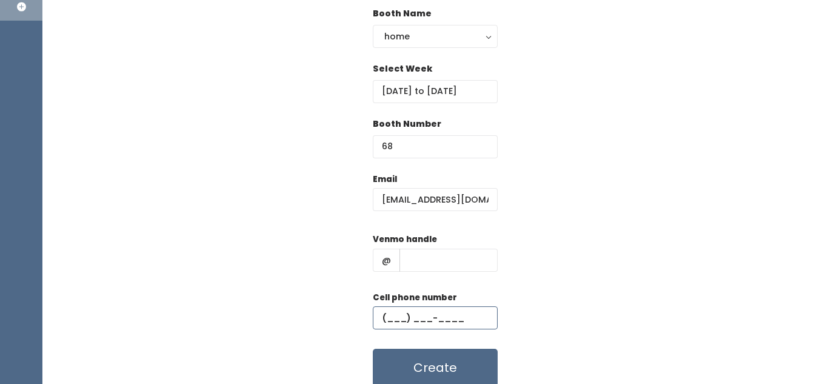
click at [416, 320] on input "text" at bounding box center [435, 317] width 125 height 23
paste input "[PHONE_NUMBER]"
type input "[PHONE_NUMBER]"
click at [435, 252] on input "text" at bounding box center [449, 260] width 98 height 23
paste input "[PERSON_NAME]-259"
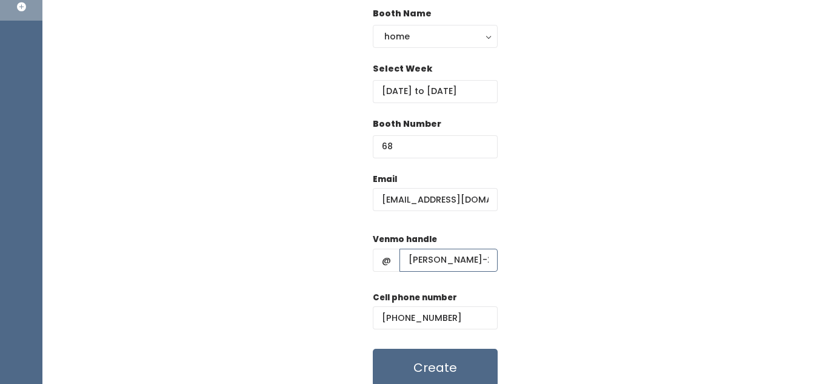
scroll to position [0, 3]
type input "[PERSON_NAME]-259"
click at [442, 363] on button "Create" at bounding box center [435, 368] width 125 height 38
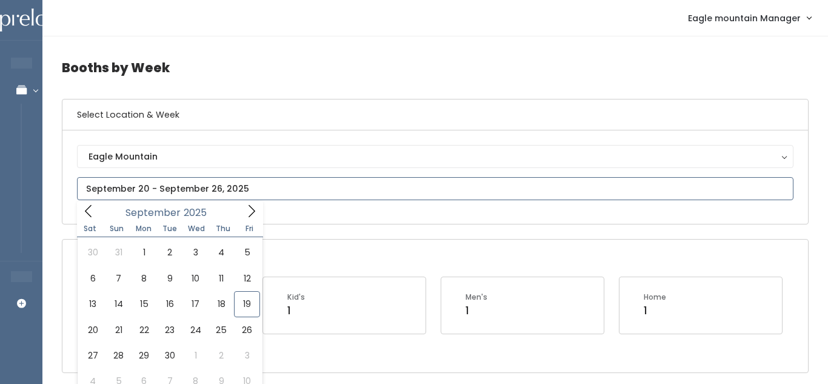
click at [372, 198] on input "text" at bounding box center [435, 188] width 717 height 23
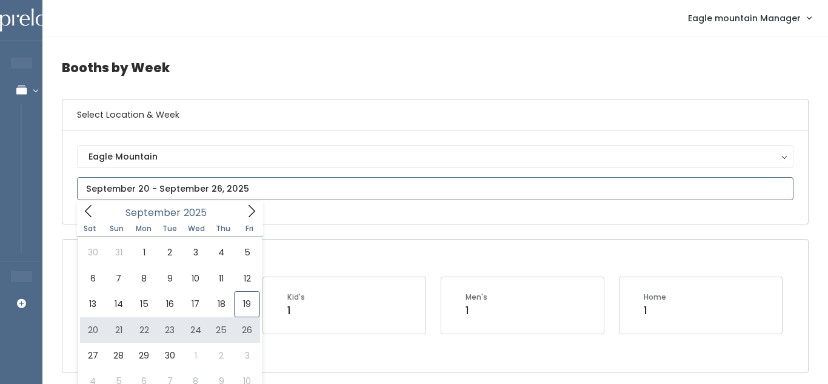
type input "[DATE] to [DATE]"
